Goal: Transaction & Acquisition: Register for event/course

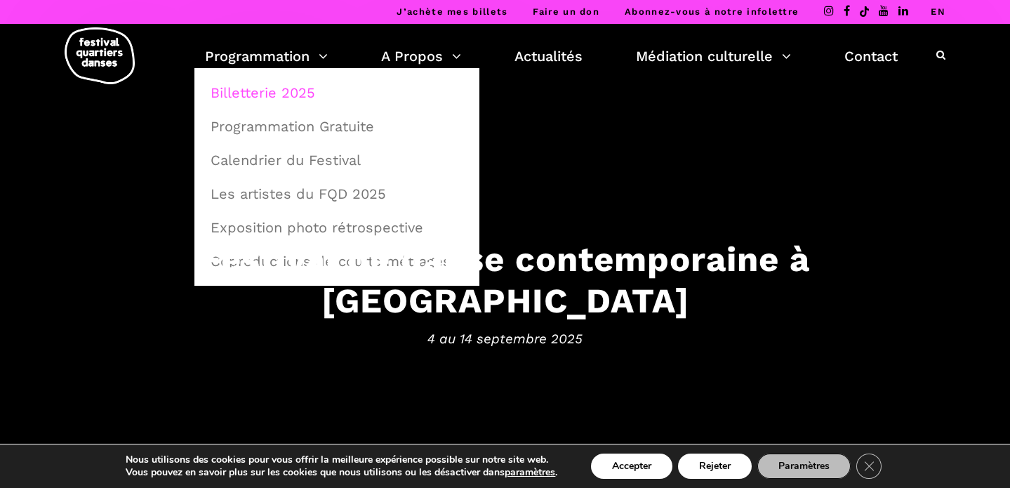
click at [275, 90] on link "Billetterie 2025" at bounding box center [336, 92] width 269 height 32
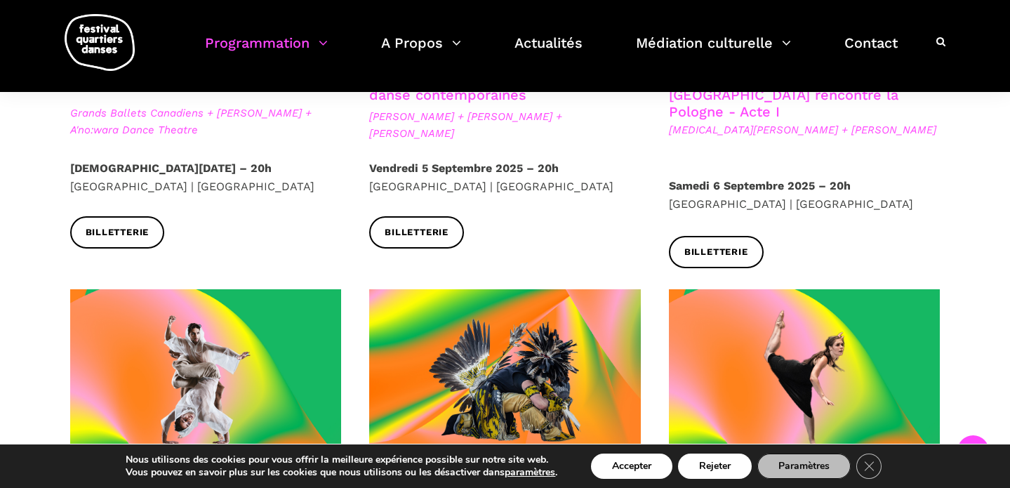
scroll to position [655, 0]
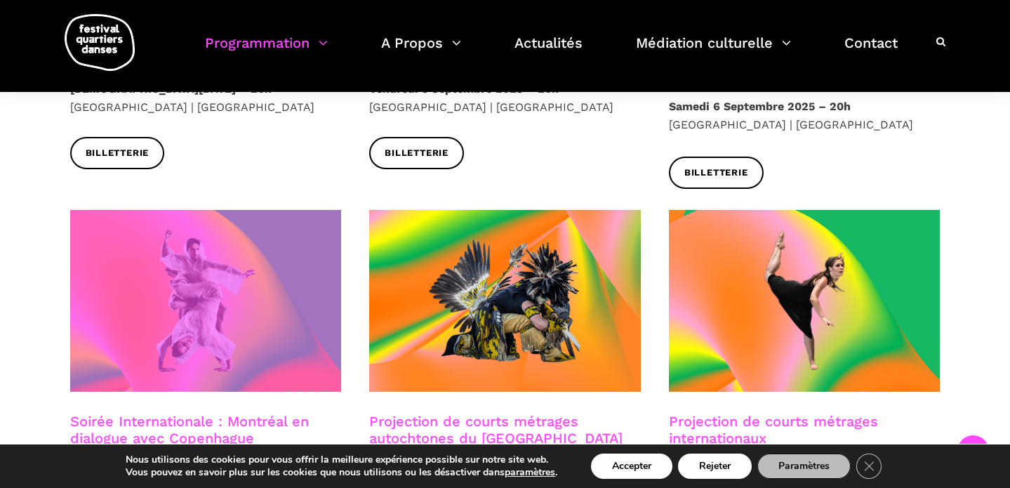
click at [262, 313] on span at bounding box center [206, 301] width 272 height 182
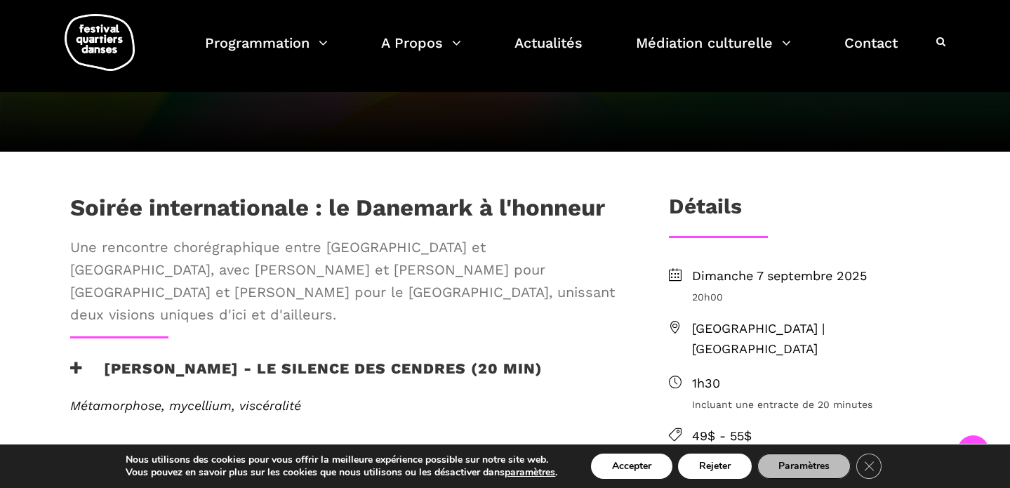
scroll to position [318, 0]
